Goal: Task Accomplishment & Management: Use online tool/utility

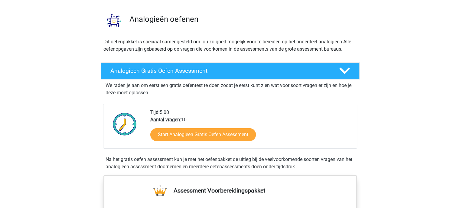
scroll to position [18, 0]
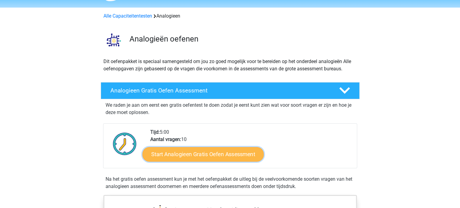
click at [245, 150] on link "Start Analogieen Gratis Oefen Assessment" at bounding box center [202, 153] width 121 height 15
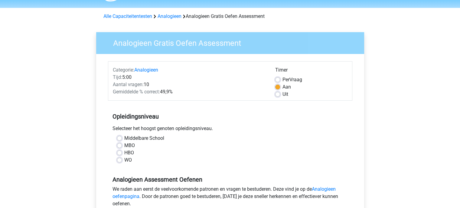
scroll to position [18, 0]
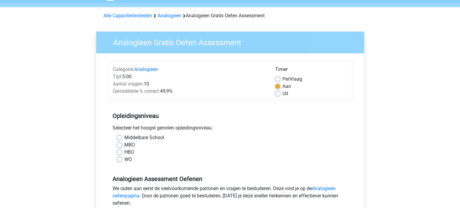
click at [133, 146] on label "MBO" at bounding box center [129, 144] width 11 height 7
click at [122, 146] on input "MBO" at bounding box center [119, 144] width 5 height 6
radio input "true"
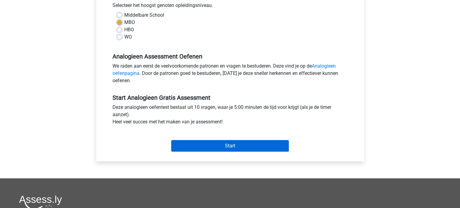
scroll to position [140, 0]
click at [195, 145] on input "Start" at bounding box center [230, 145] width 118 height 11
